Goal: Task Accomplishment & Management: Use online tool/utility

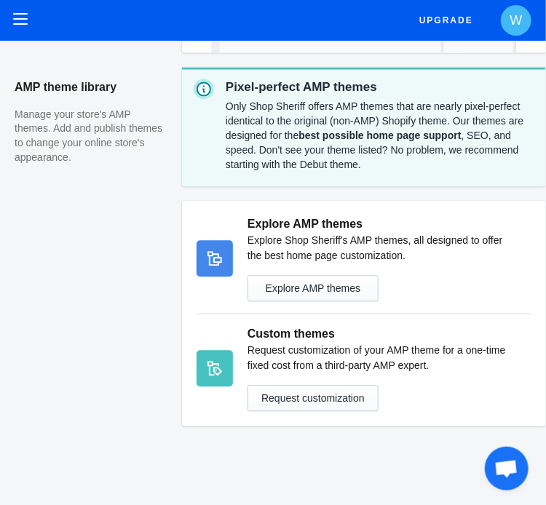
scroll to position [678, 0]
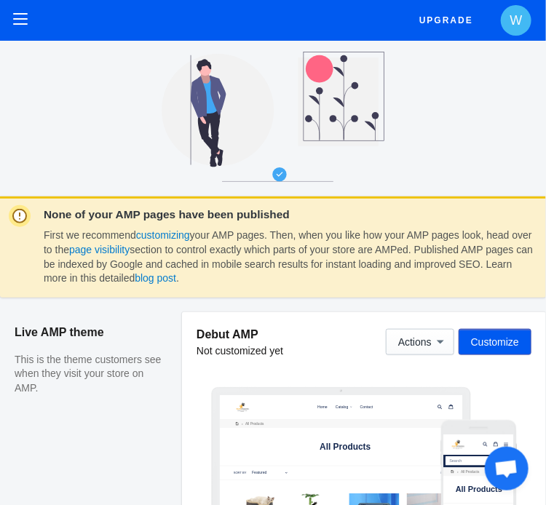
scroll to position [291, 0]
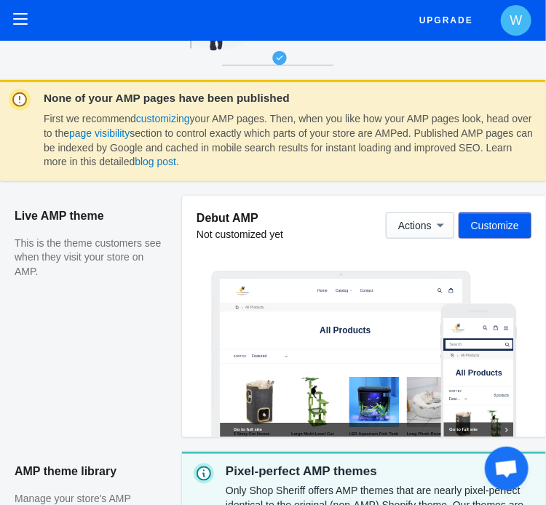
click at [510, 232] on span "Customize" at bounding box center [495, 226] width 48 height 12
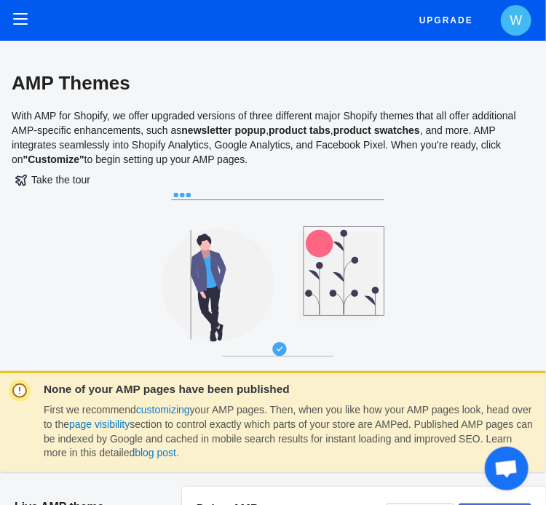
click at [456, 28] on span "Upgrade" at bounding box center [447, 20] width 54 height 26
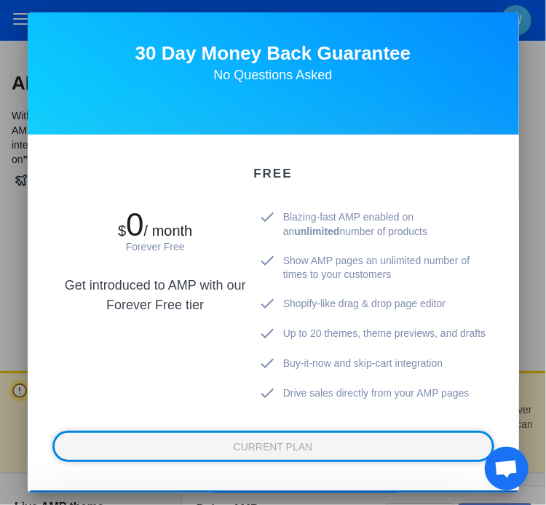
click at [526, 63] on div at bounding box center [273, 252] width 546 height 505
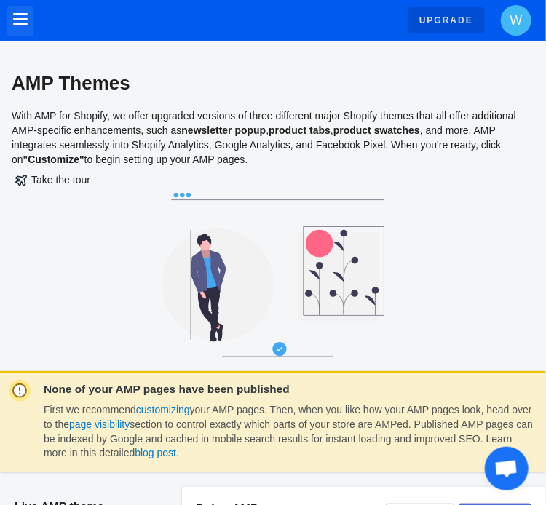
click at [27, 10] on button "button" at bounding box center [20, 21] width 26 height 30
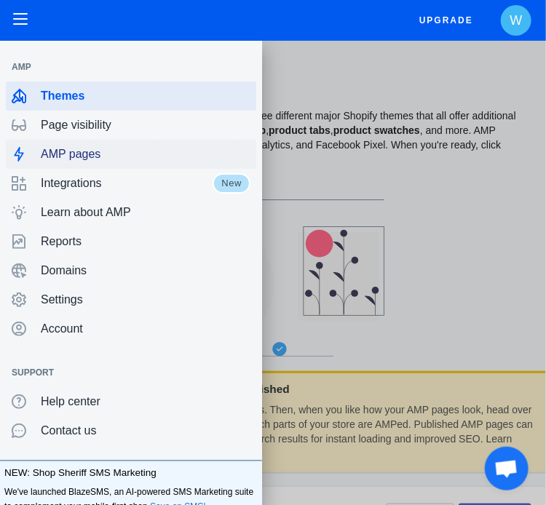
click at [111, 160] on span "AMP pages" at bounding box center [146, 154] width 210 height 15
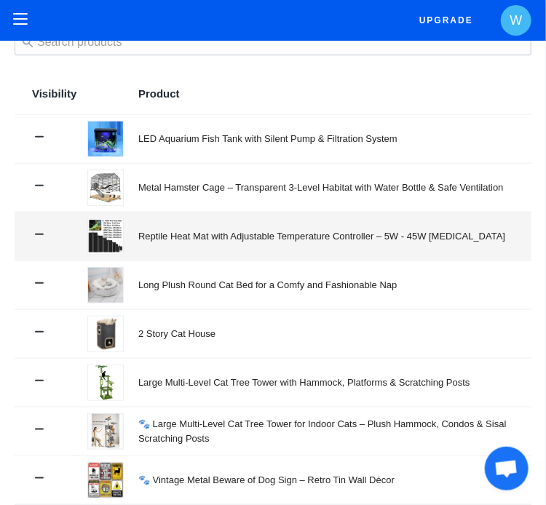
scroll to position [35, 0]
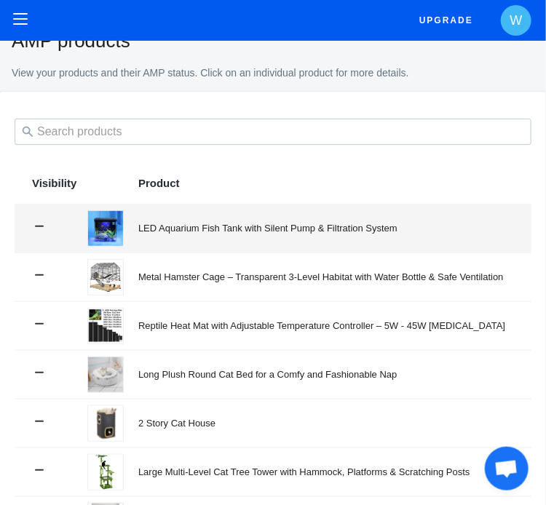
click at [35, 218] on td at bounding box center [44, 229] width 58 height 48
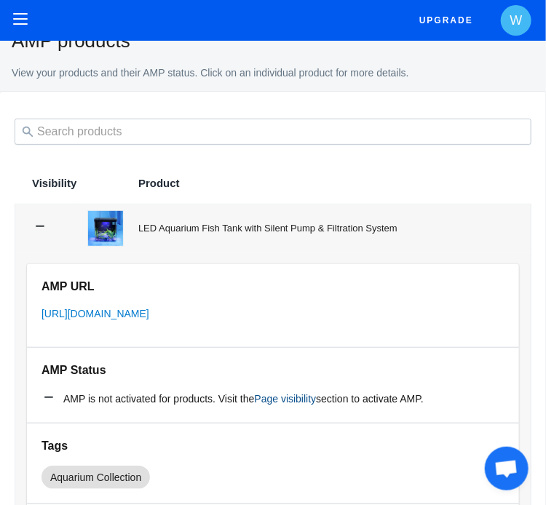
click at [307, 405] on link "Page visibility" at bounding box center [286, 399] width 62 height 12
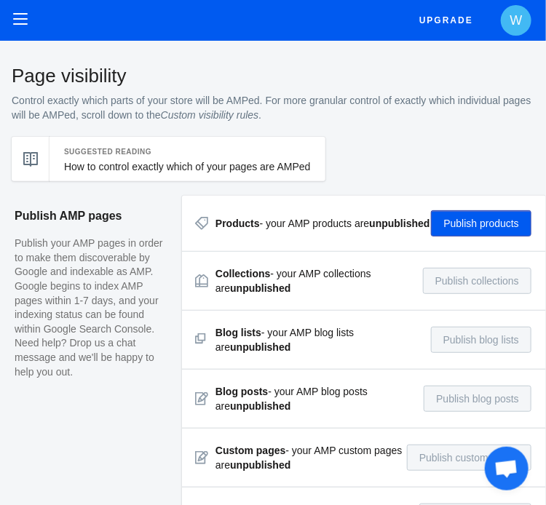
click at [470, 224] on button "Publish products" at bounding box center [481, 223] width 101 height 26
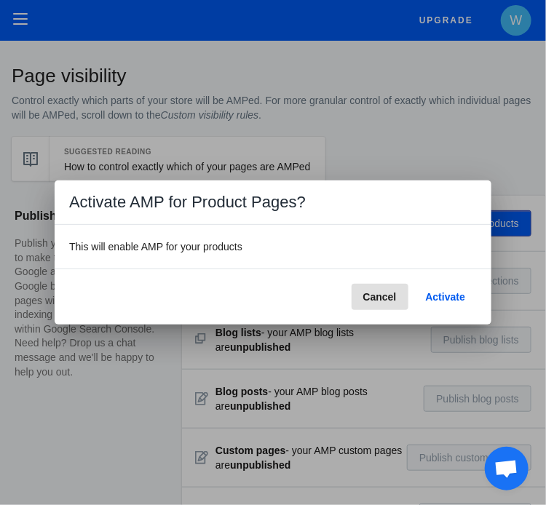
click at [447, 302] on span "Activate" at bounding box center [445, 297] width 39 height 12
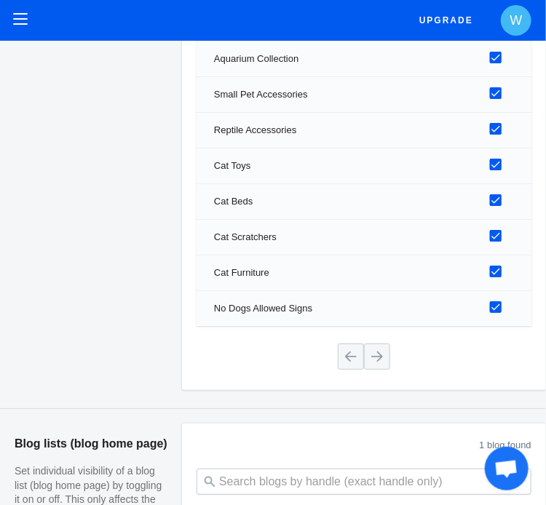
scroll to position [1113, 0]
